Goal: Find specific page/section: Find specific page/section

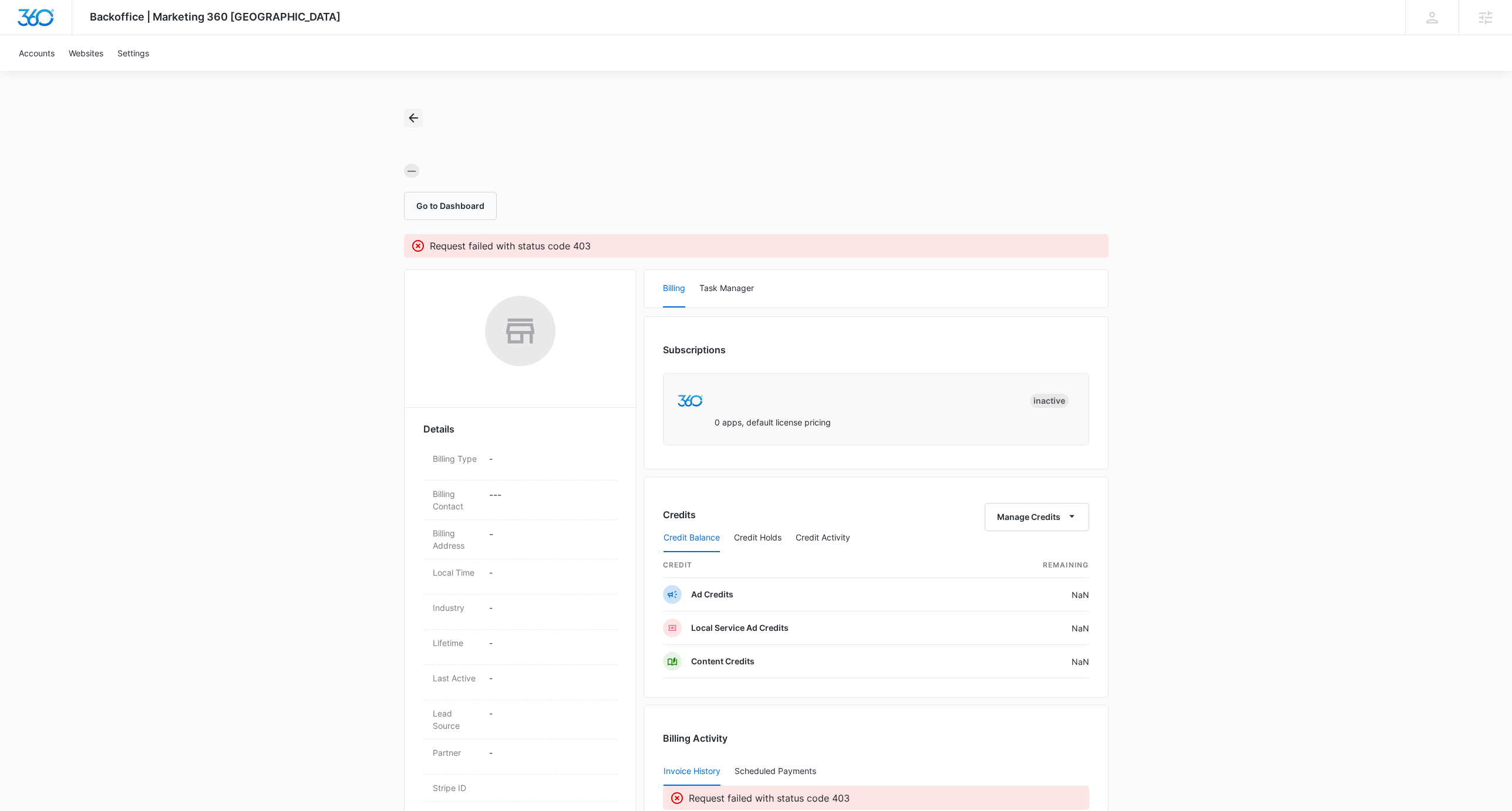
click at [404, 115] on button "Back" at bounding box center [413, 118] width 19 height 19
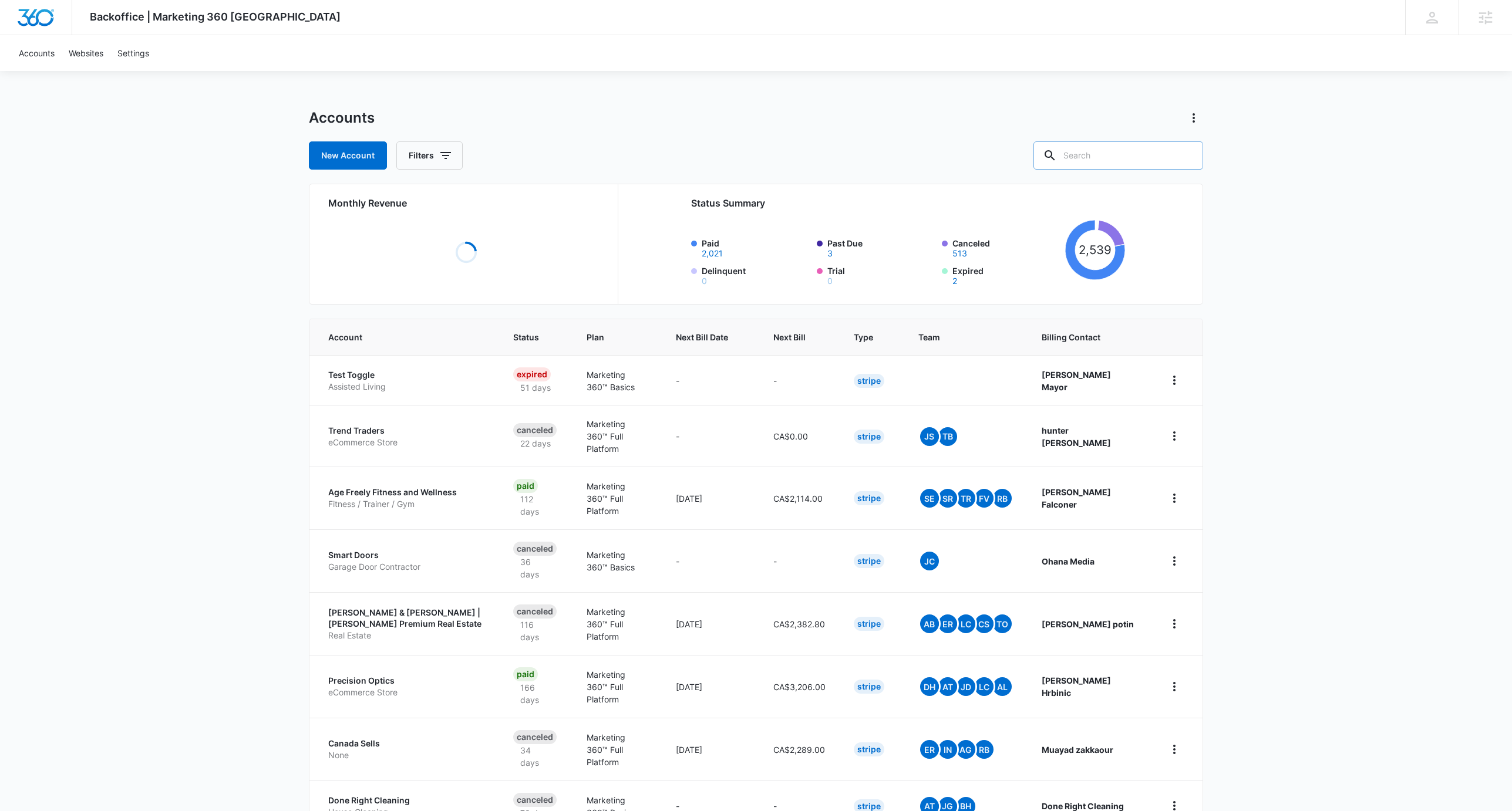
click at [1126, 154] on input "text" at bounding box center [1118, 156] width 170 height 28
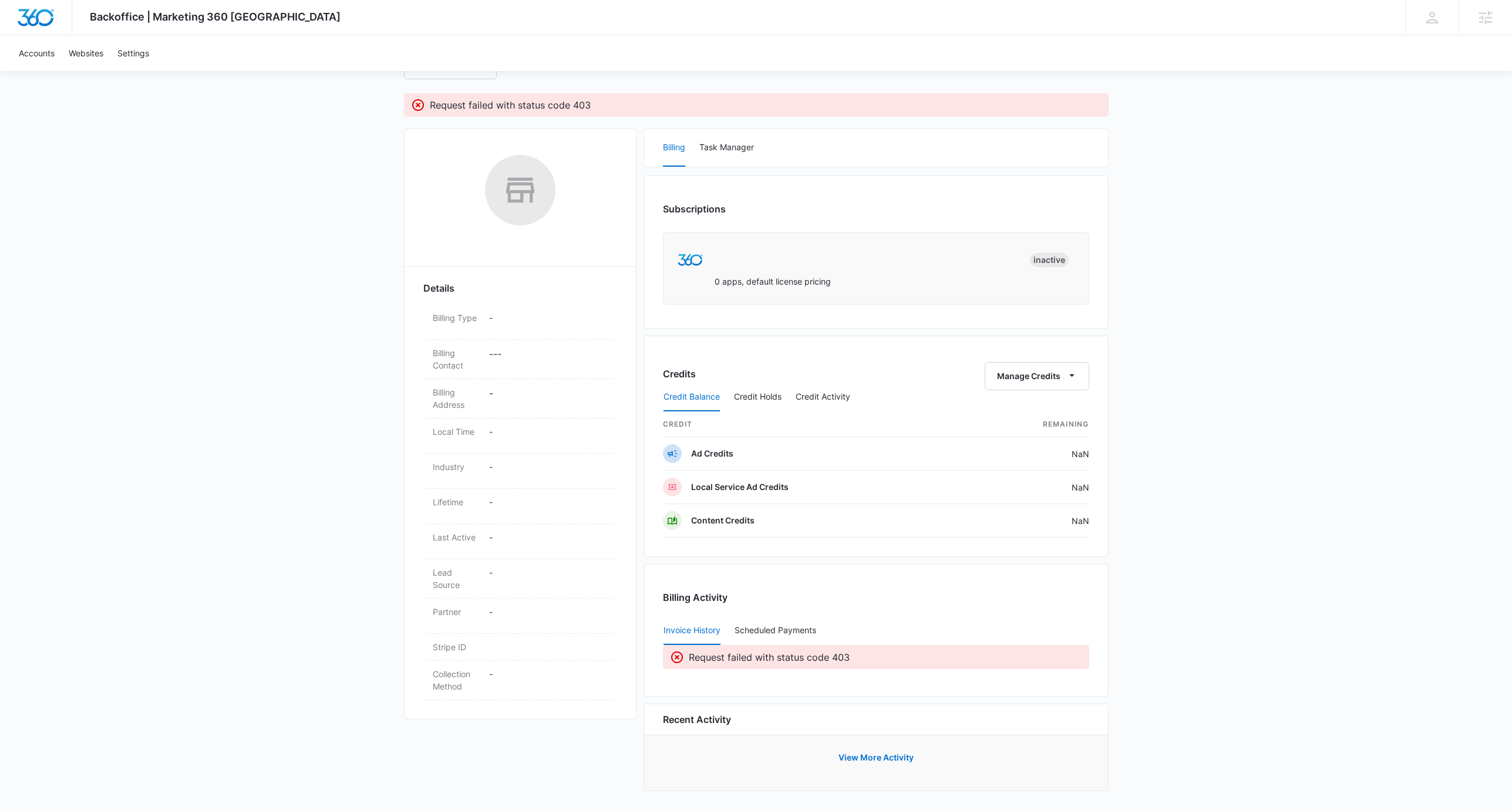
scroll to position [144, 0]
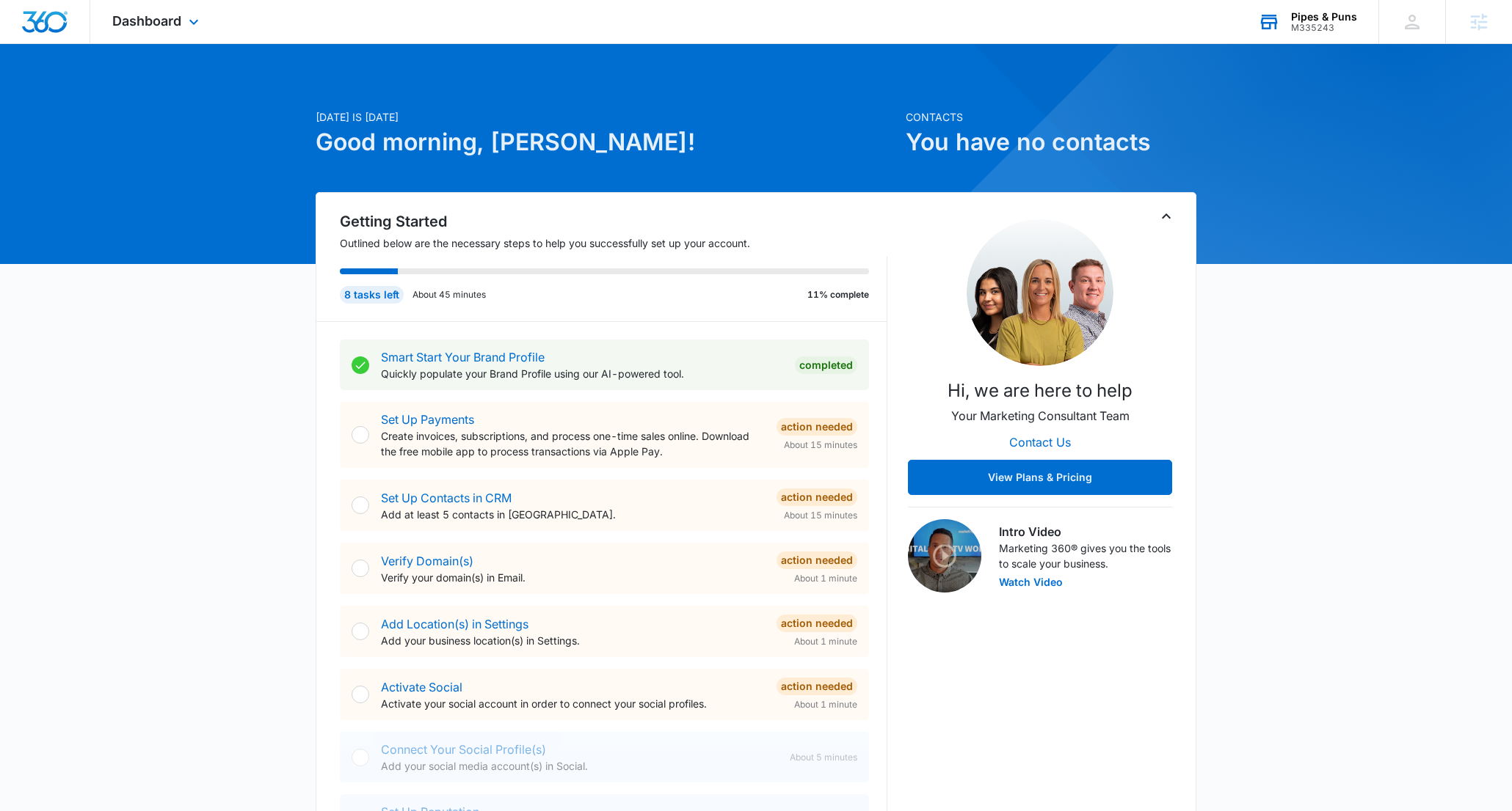
click at [1309, 31] on div "M335243" at bounding box center [1324, 27] width 66 height 10
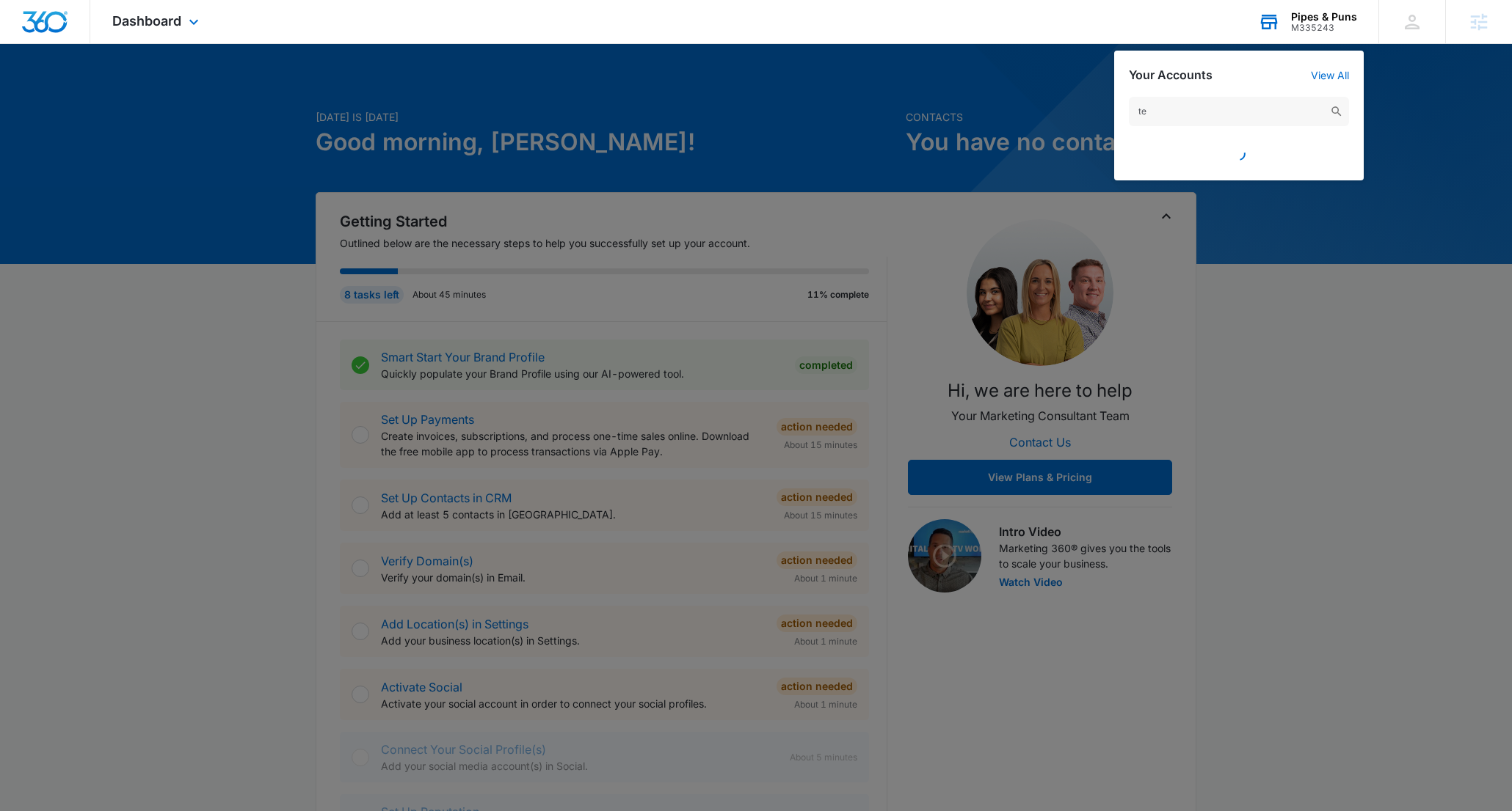
type input "t"
type input "M324563"
